Goal: Check status

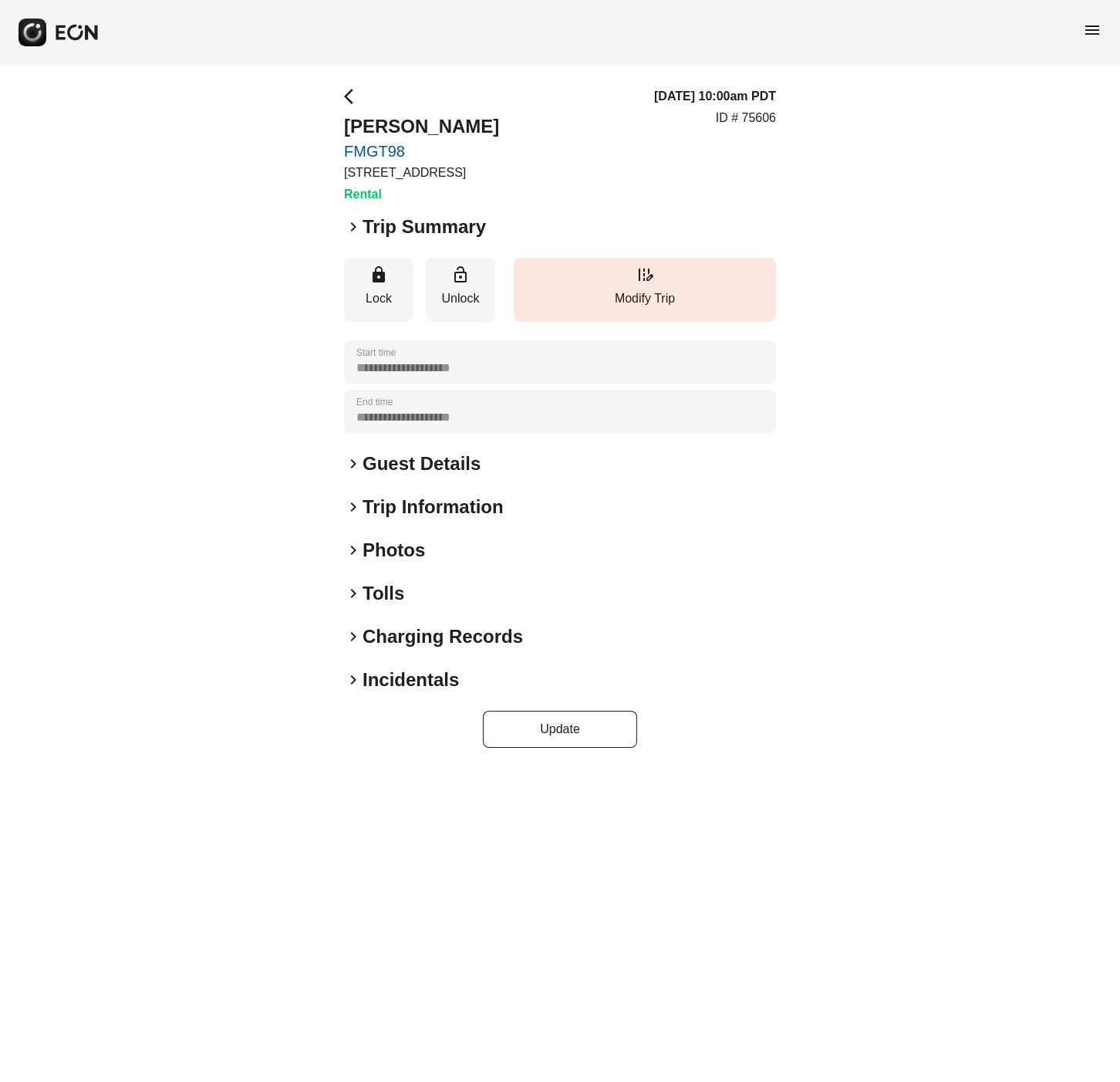
click at [350, 633] on span "keyboard_arrow_right" at bounding box center [353, 637] width 18 height 18
click at [355, 631] on span "keyboard_arrow_right" at bounding box center [353, 637] width 18 height 18
